Goal: Task Accomplishment & Management: Manage account settings

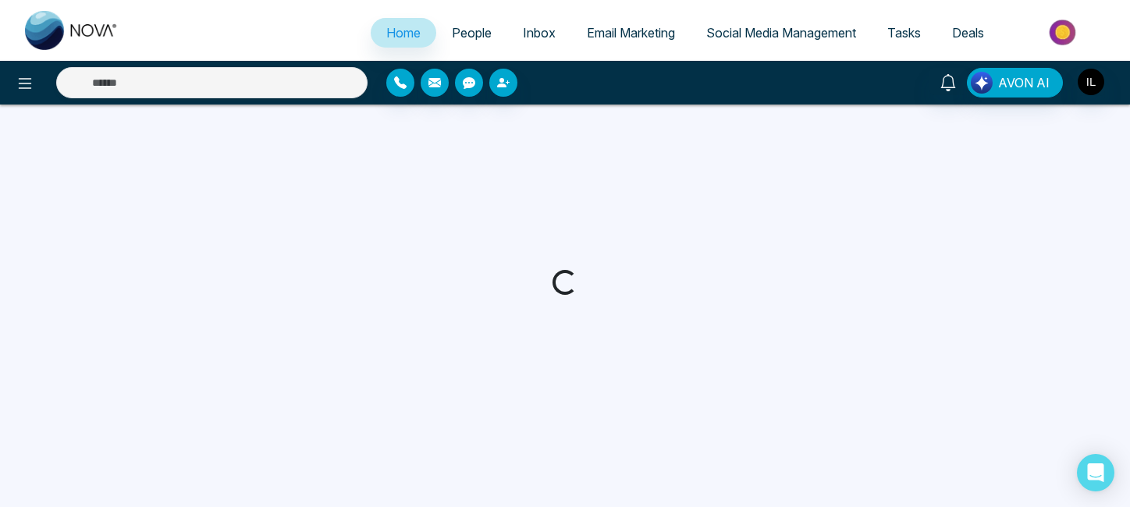
select select "*"
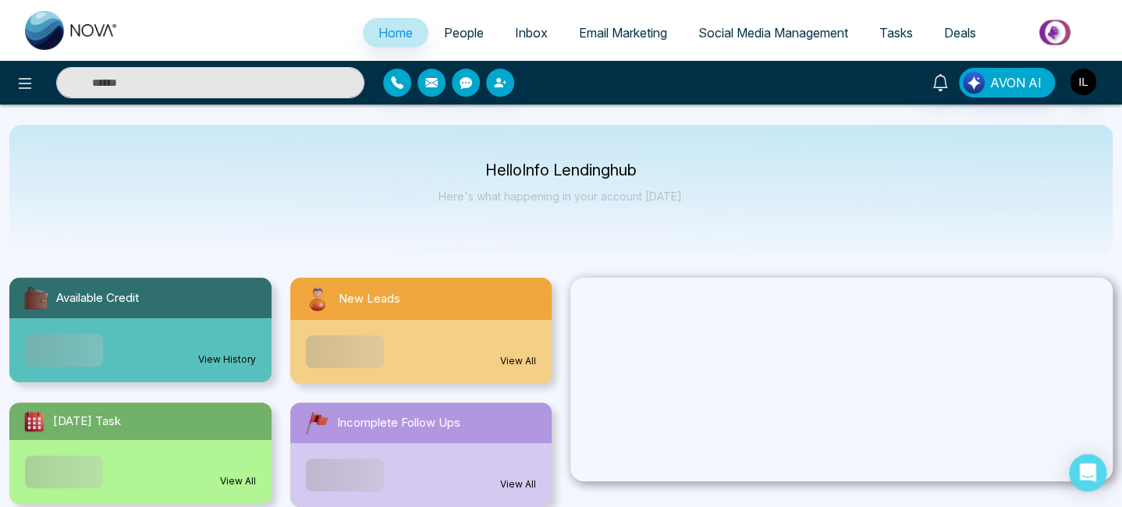
click at [1097, 27] on img at bounding box center [1056, 32] width 113 height 35
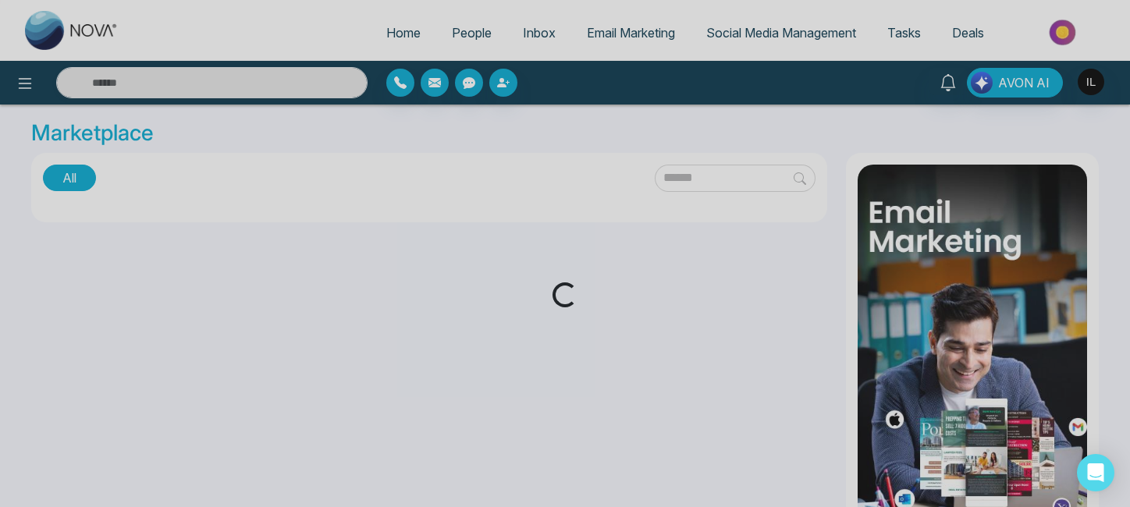
click at [1093, 86] on div "Loading..." at bounding box center [565, 253] width 1130 height 507
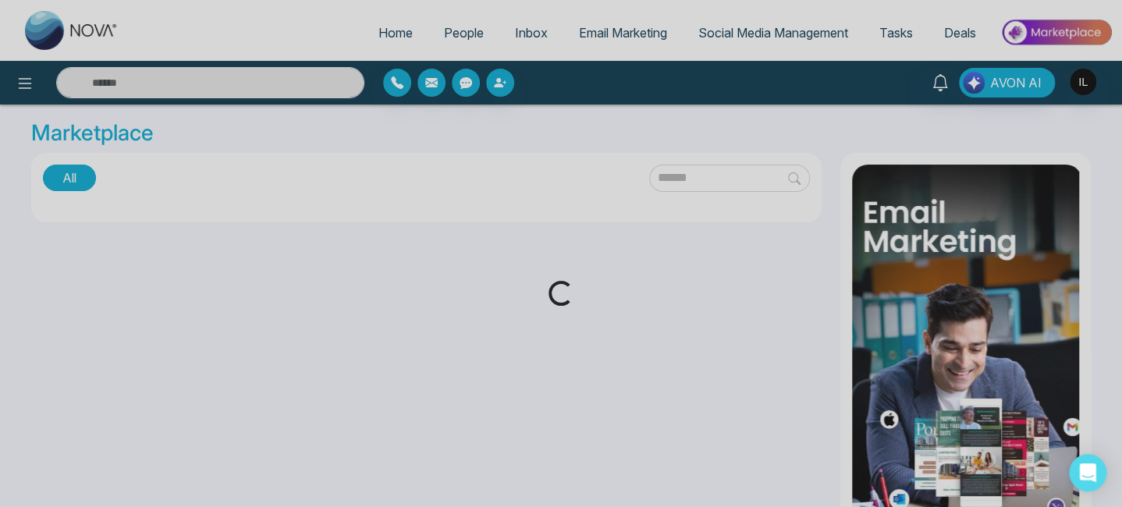
select select "*"
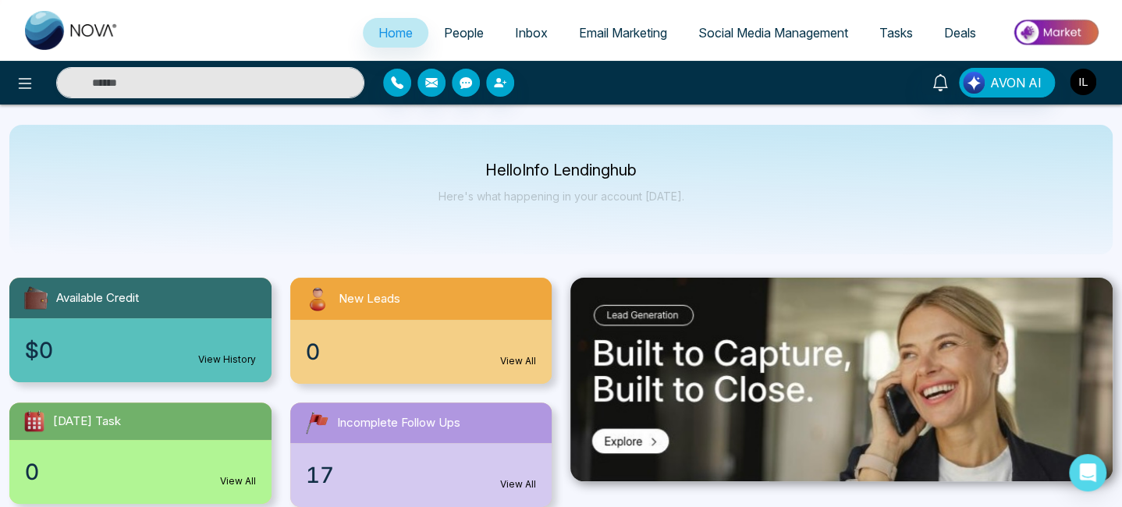
click at [1083, 87] on img "button" at bounding box center [1083, 82] width 27 height 27
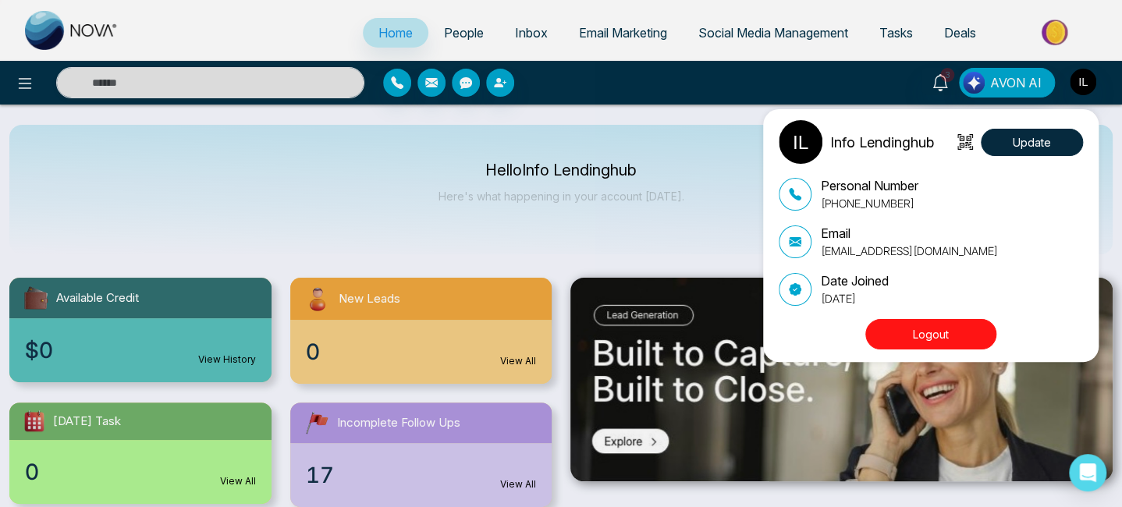
click at [927, 337] on button "Logout" at bounding box center [931, 334] width 131 height 30
